Goal: Information Seeking & Learning: Learn about a topic

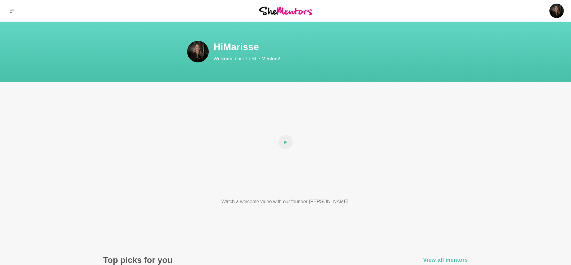
drag, startPoint x: 292, startPoint y: 10, endPoint x: 337, endPoint y: 23, distance: 46.8
click at [292, 10] on img at bounding box center [285, 11] width 53 height 8
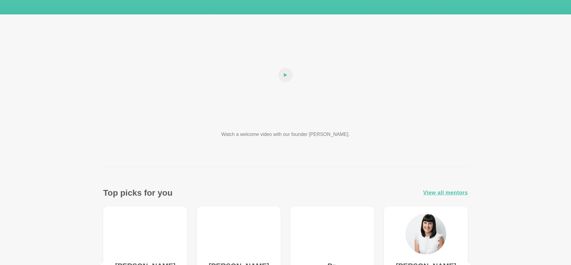
scroll to position [72, 0]
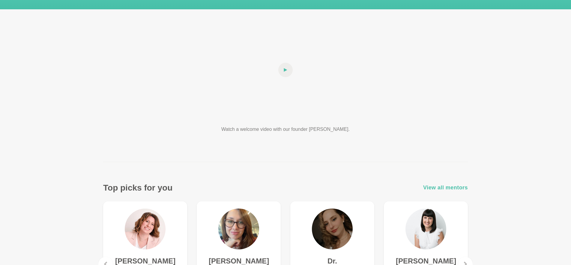
click at [441, 190] on span "View all mentors" at bounding box center [445, 187] width 45 height 9
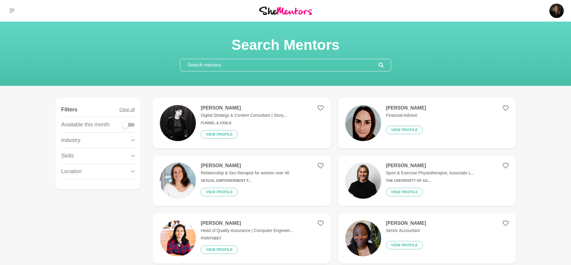
click at [233, 62] on input "text" at bounding box center [279, 65] width 199 height 12
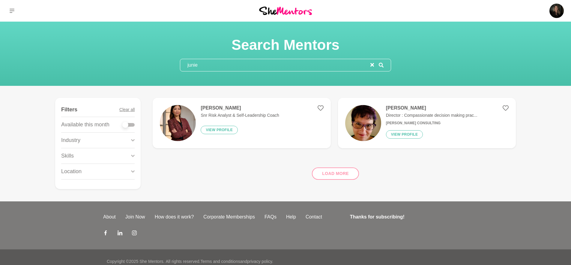
type input "junie"
click at [263, 127] on div "[PERSON_NAME] Snr Risk Analyst & Self-Leadership Coach View profile" at bounding box center [237, 123] width 83 height 36
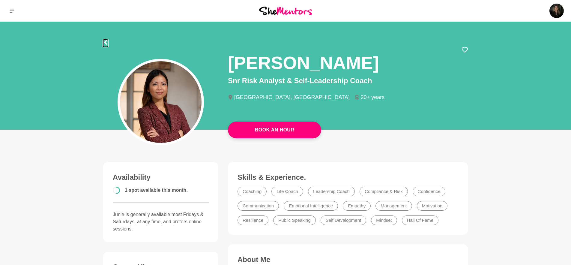
click at [106, 43] on icon at bounding box center [105, 42] width 3 height 5
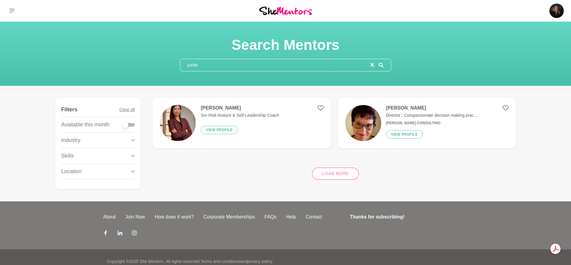
drag, startPoint x: 206, startPoint y: 67, endPoint x: 178, endPoint y: 64, distance: 27.7
click at [178, 64] on section "Search Mentors junie" at bounding box center [285, 53] width 230 height 35
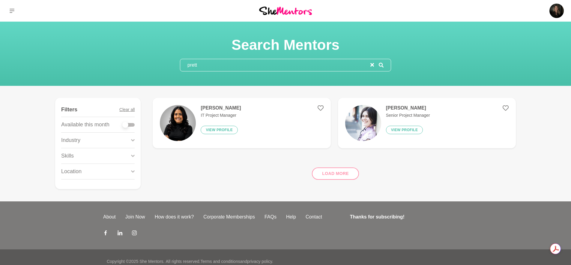
type input "prett"
click at [131, 169] on icon at bounding box center [133, 171] width 4 height 8
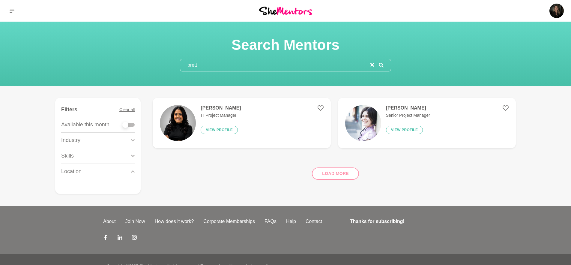
click at [131, 171] on div "Location" at bounding box center [98, 171] width 74 height 15
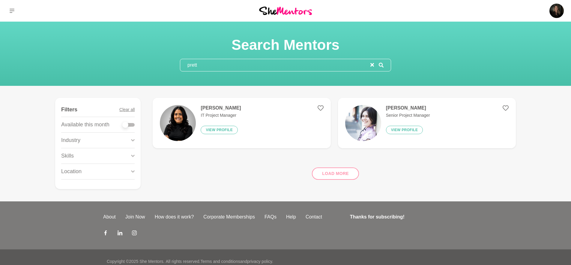
click at [131, 171] on div "Location" at bounding box center [98, 171] width 74 height 15
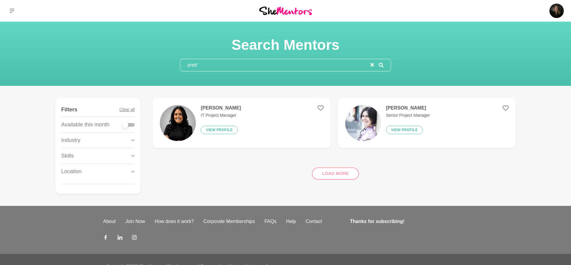
click at [263, 113] on figure "[PERSON_NAME] IT Project Manager View profile" at bounding box center [242, 123] width 178 height 50
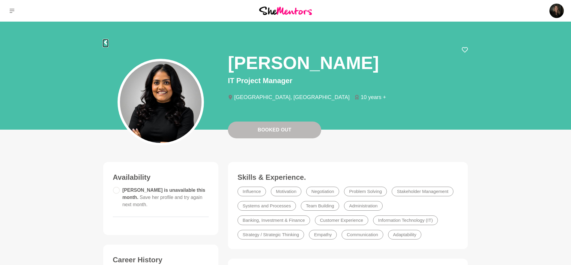
click at [107, 42] on icon at bounding box center [105, 42] width 5 height 5
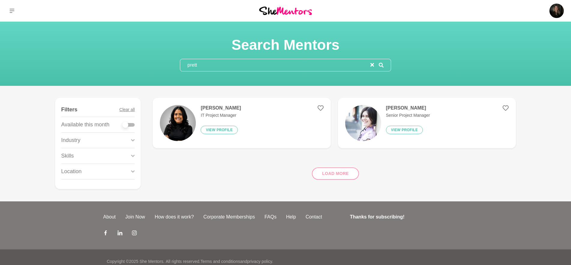
drag, startPoint x: 206, startPoint y: 67, endPoint x: 179, endPoint y: 67, distance: 26.4
click at [181, 67] on input "prett" at bounding box center [275, 65] width 190 height 12
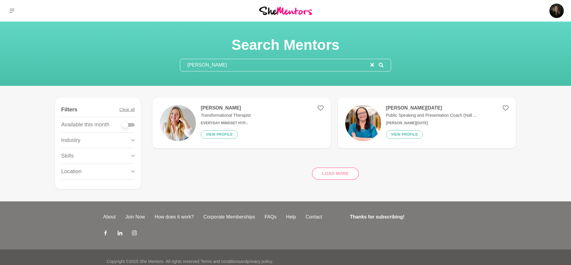
type input "[PERSON_NAME]"
click at [264, 119] on figure "[PERSON_NAME] Transformational Therapist Everyday Mindset Hyp... View profile" at bounding box center [242, 123] width 178 height 50
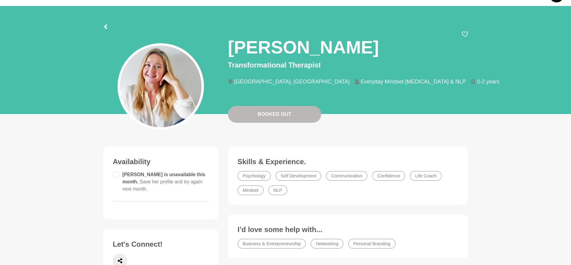
scroll to position [13, 0]
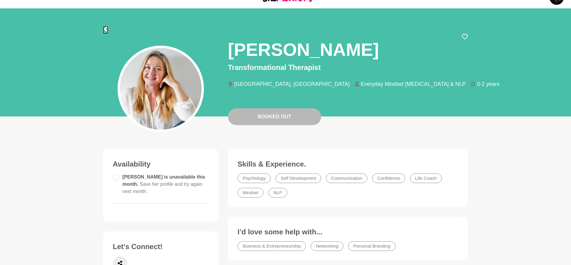
click at [106, 30] on icon at bounding box center [105, 29] width 3 height 5
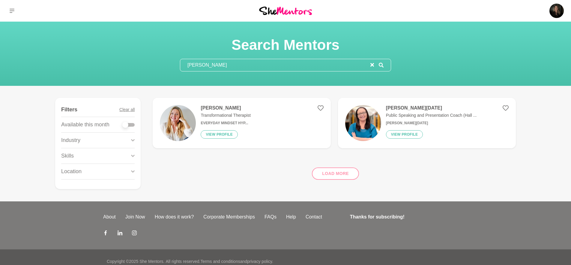
drag, startPoint x: 204, startPoint y: 63, endPoint x: 178, endPoint y: 62, distance: 26.1
click at [178, 62] on section "Search Mentors [PERSON_NAME]" at bounding box center [285, 53] width 230 height 35
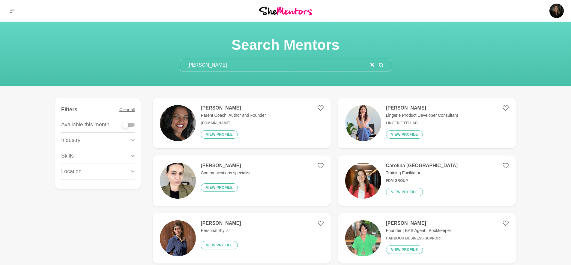
type input "[PERSON_NAME]"
click at [260, 127] on div "[PERSON_NAME] Parent Coach, Author and Founder [DOMAIN_NAME] View profile" at bounding box center [231, 123] width 70 height 36
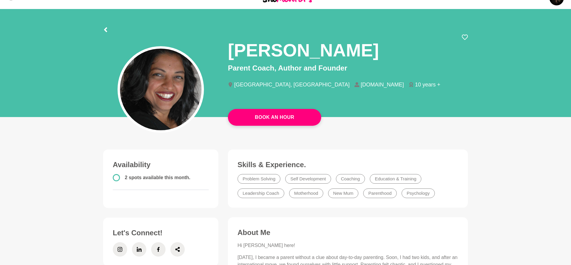
scroll to position [11, 0]
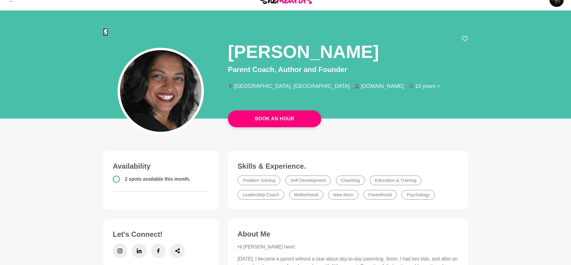
click at [105, 31] on icon at bounding box center [105, 31] width 5 height 5
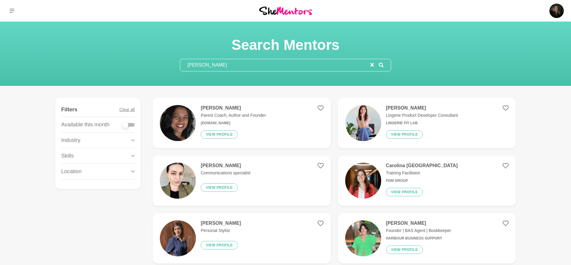
click at [230, 69] on input "[PERSON_NAME]" at bounding box center [275, 65] width 190 height 12
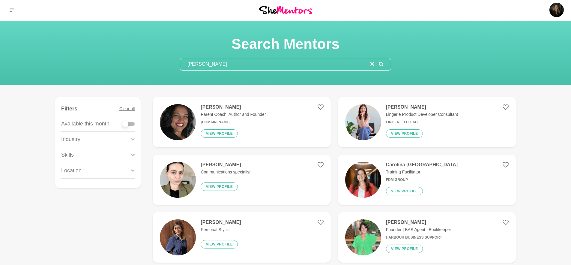
drag, startPoint x: 197, startPoint y: 65, endPoint x: 176, endPoint y: 65, distance: 20.4
click at [176, 65] on section "Search Mentors [PERSON_NAME]" at bounding box center [285, 52] width 230 height 35
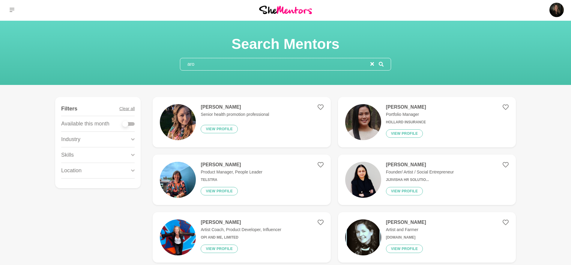
scroll to position [0, 0]
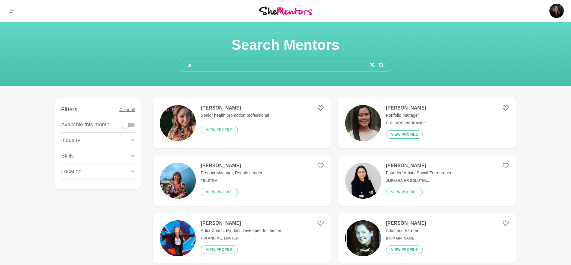
type input "a"
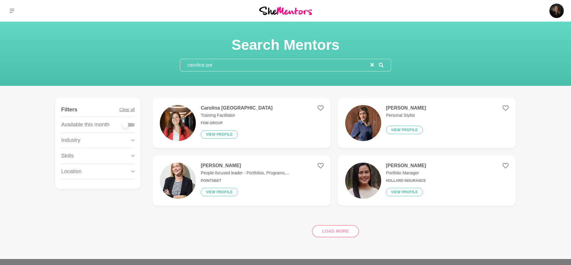
type input "carolina por"
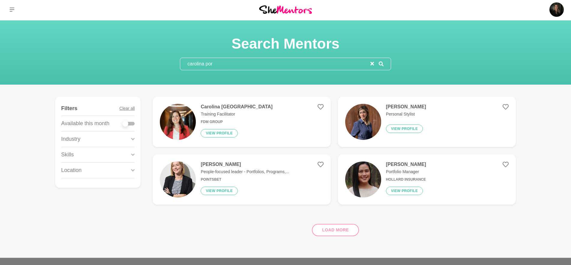
click at [241, 110] on figure "Carolina Portugal Training Facilitator FDM Group View profile" at bounding box center [242, 122] width 178 height 50
